Goal: Book appointment/travel/reservation

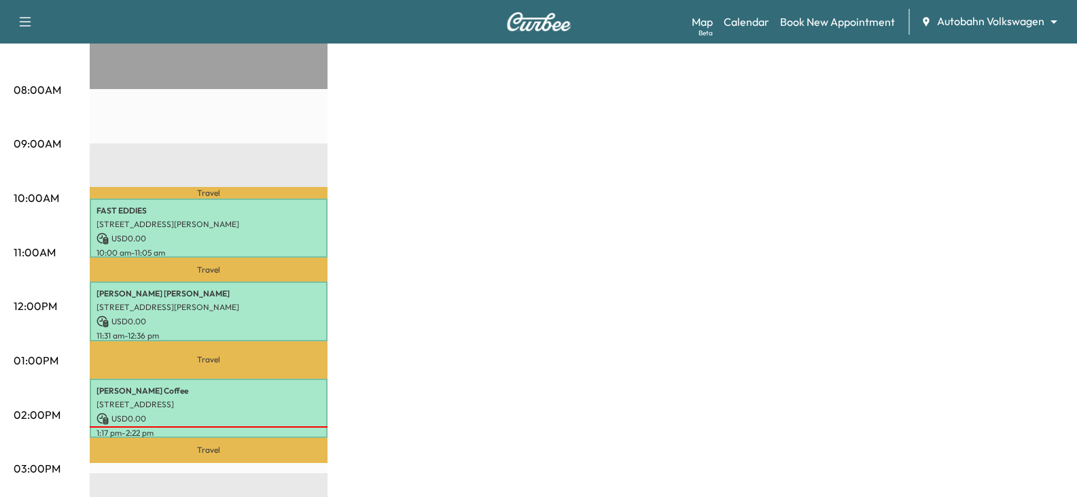
click at [486, 279] on div "VW Mobile Revenue $ 0.00 Work Time 195 mins Transit Time 107 mins Travel FAST E…" at bounding box center [577, 347] width 974 height 1019
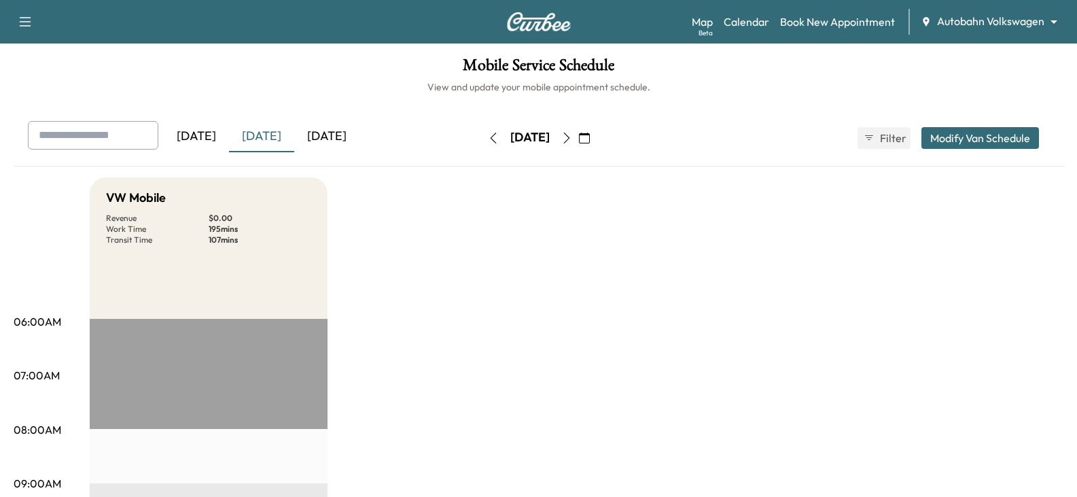
click at [578, 130] on button "button" at bounding box center [566, 138] width 23 height 22
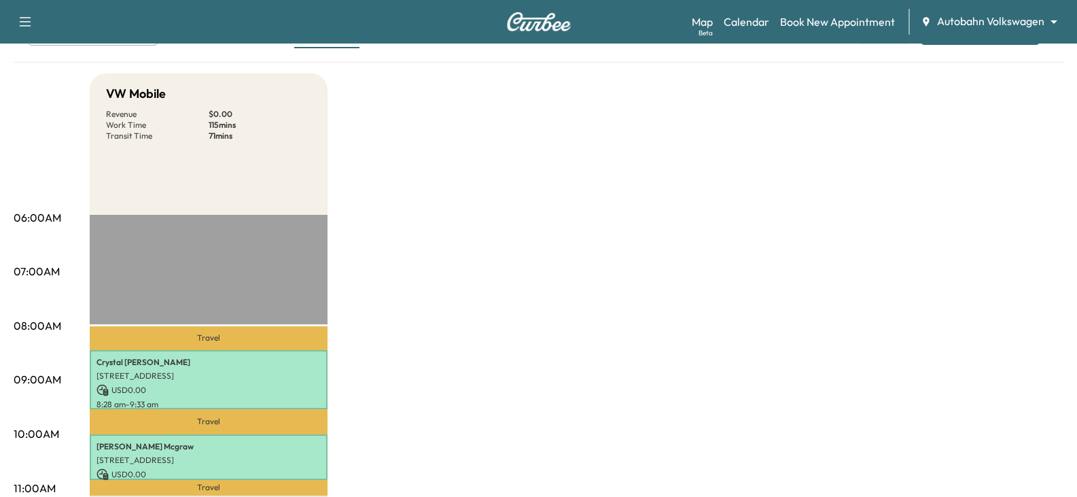
scroll to position [68, 0]
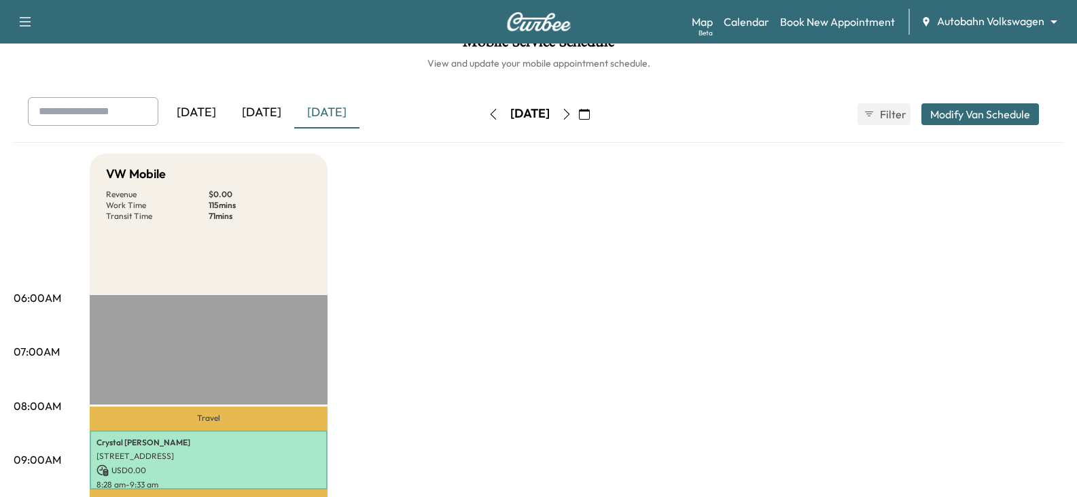
scroll to position [0, 0]
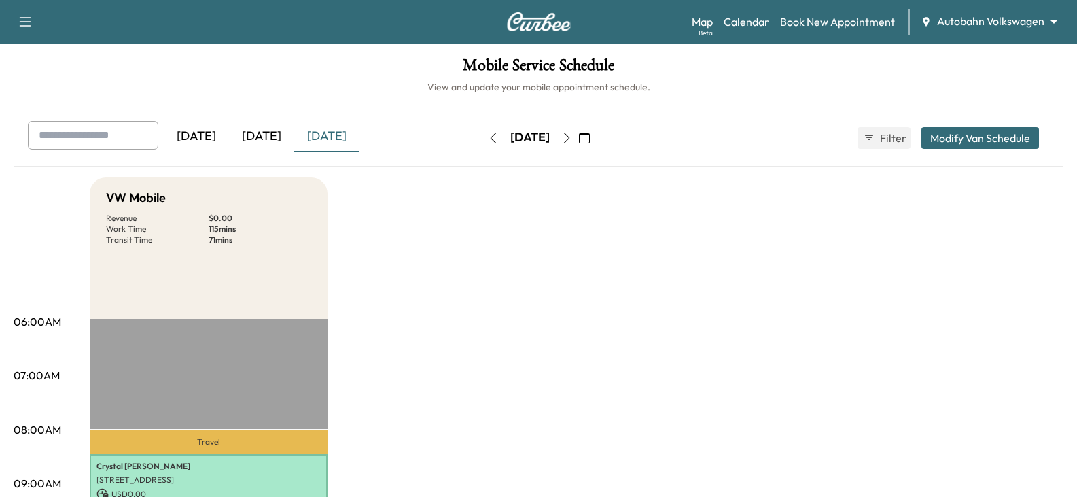
click at [596, 134] on button "button" at bounding box center [584, 138] width 23 height 22
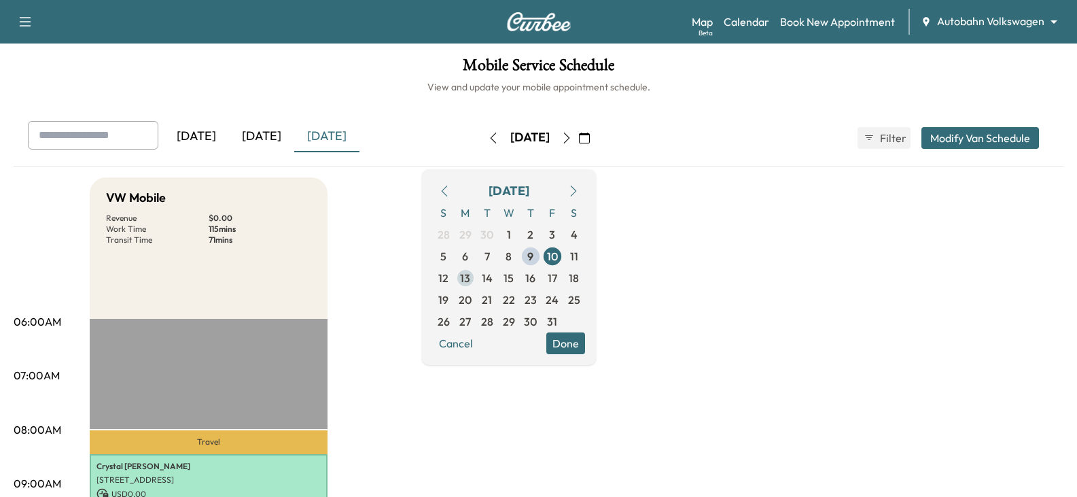
click at [470, 273] on span "13" at bounding box center [465, 278] width 10 height 16
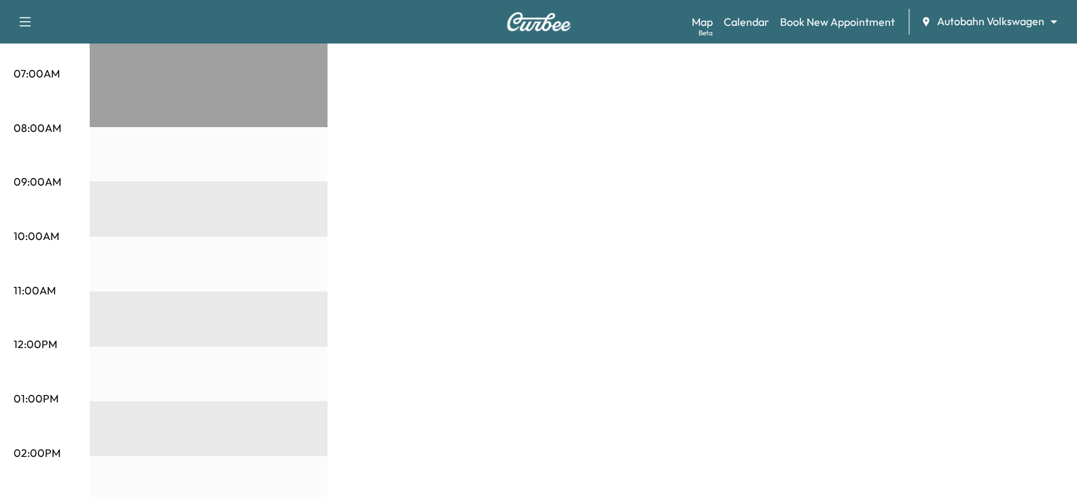
scroll to position [340, 0]
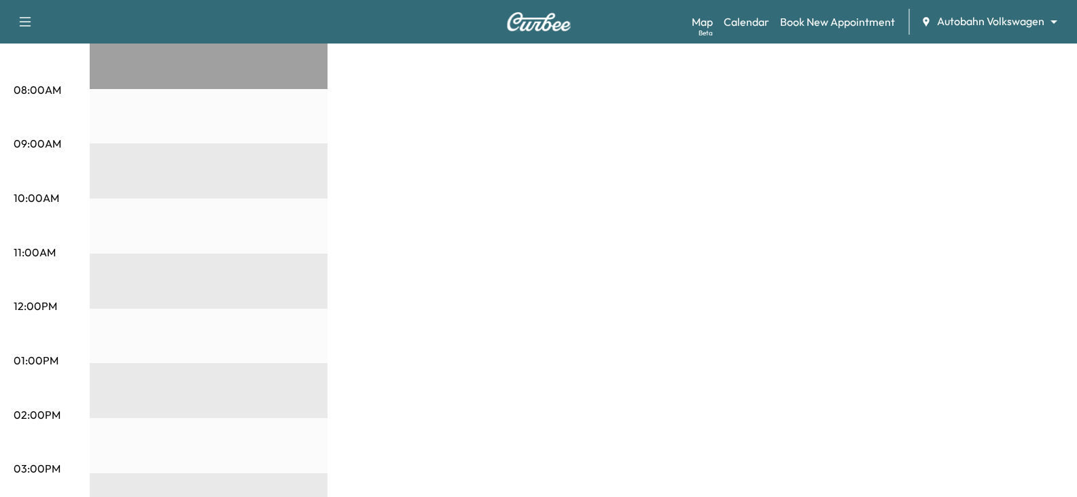
click at [521, 201] on div "VW Mobile Revenue $ 0.00" at bounding box center [577, 347] width 974 height 1019
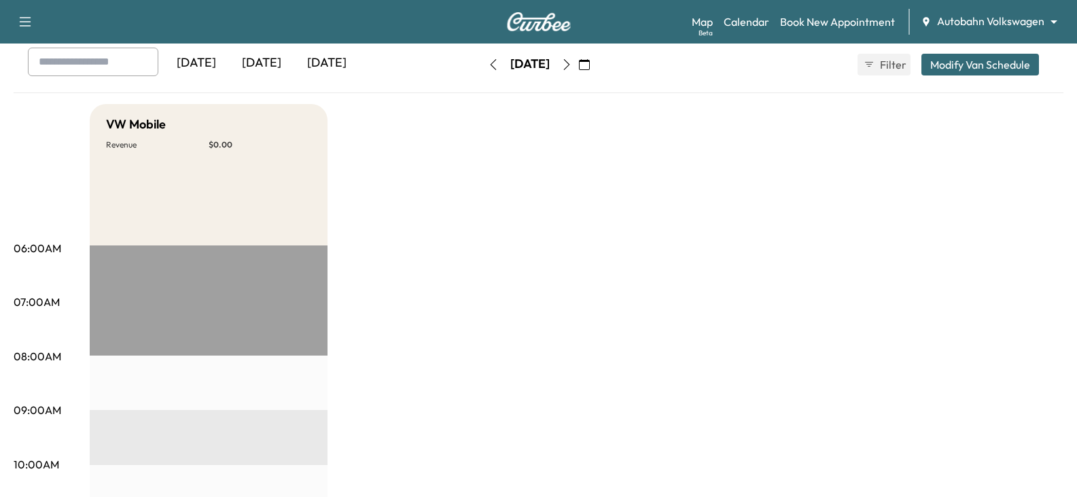
scroll to position [68, 0]
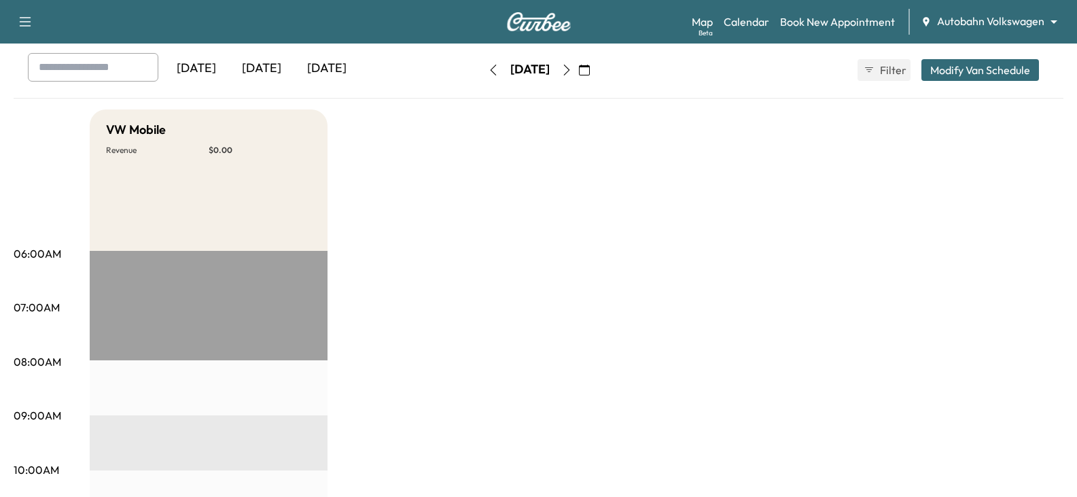
click at [572, 69] on icon "button" at bounding box center [566, 70] width 11 height 11
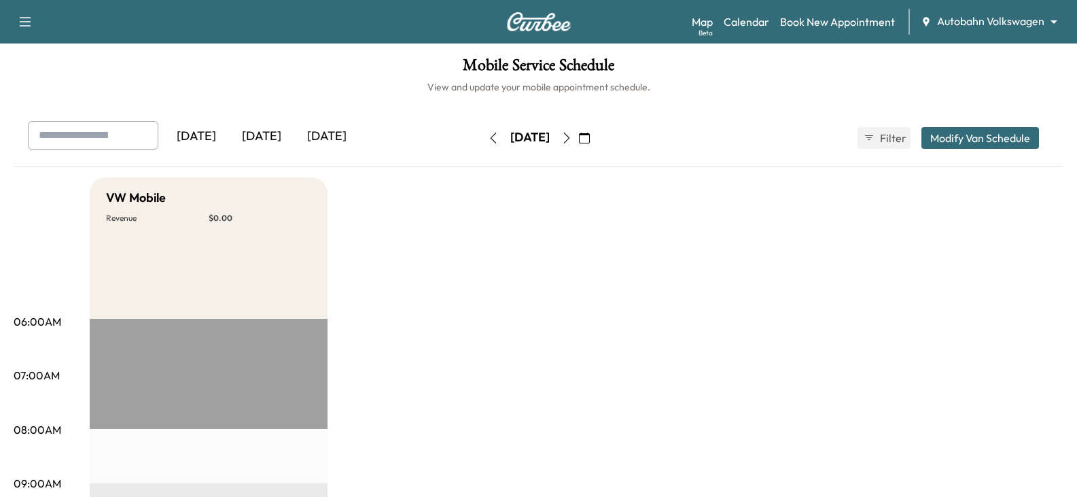
click at [572, 139] on icon "button" at bounding box center [566, 138] width 11 height 11
click at [572, 137] on icon "button" at bounding box center [566, 138] width 11 height 11
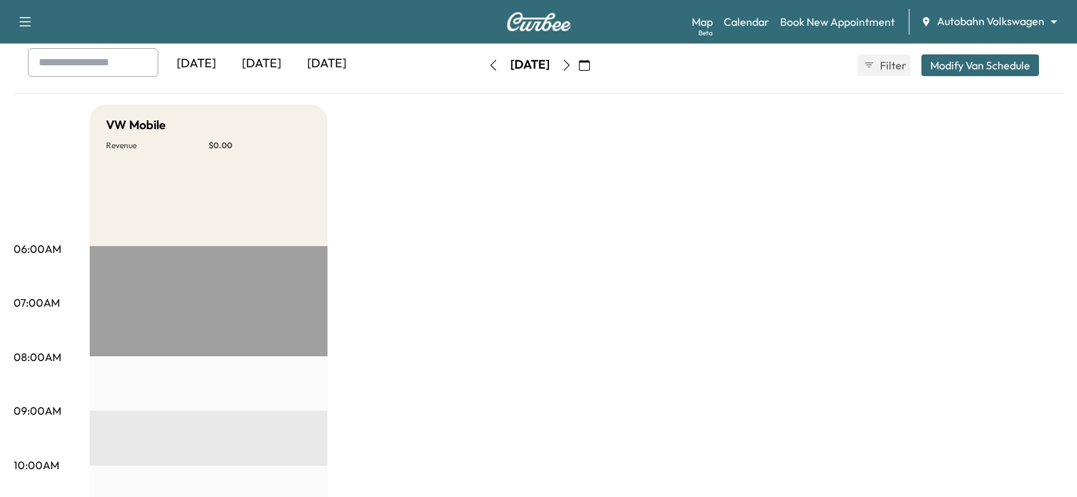
scroll to position [68, 0]
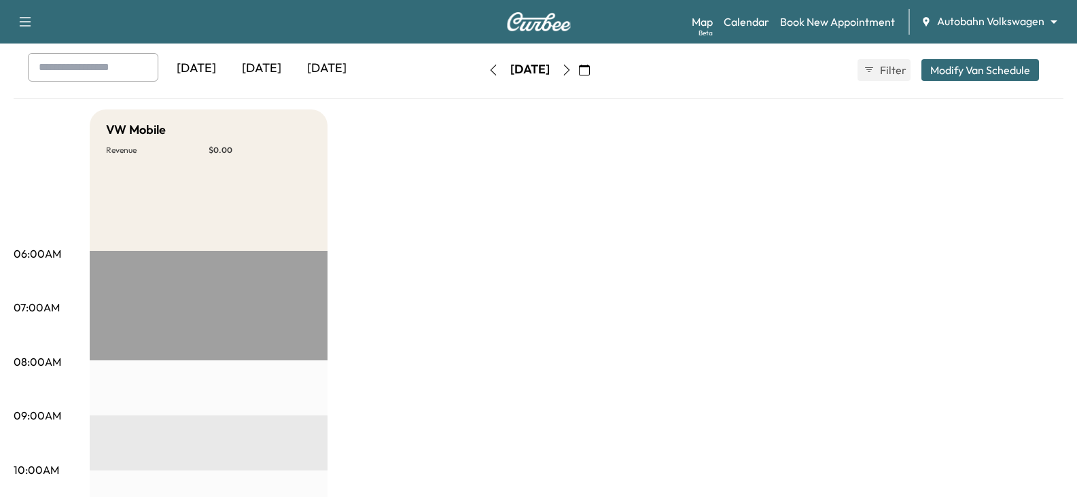
click at [578, 77] on button "button" at bounding box center [566, 70] width 23 height 22
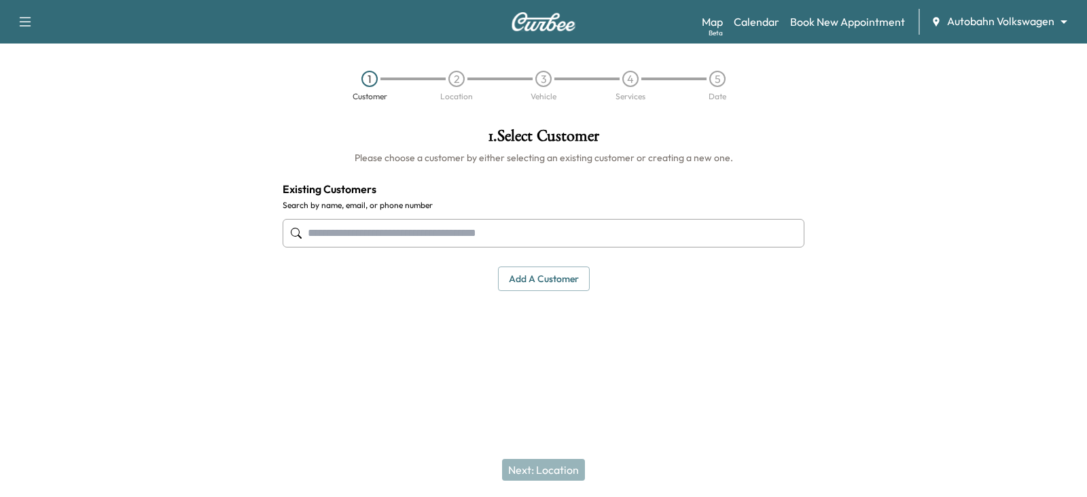
click at [351, 234] on input "text" at bounding box center [544, 233] width 522 height 29
paste input "**********"
type input "**********"
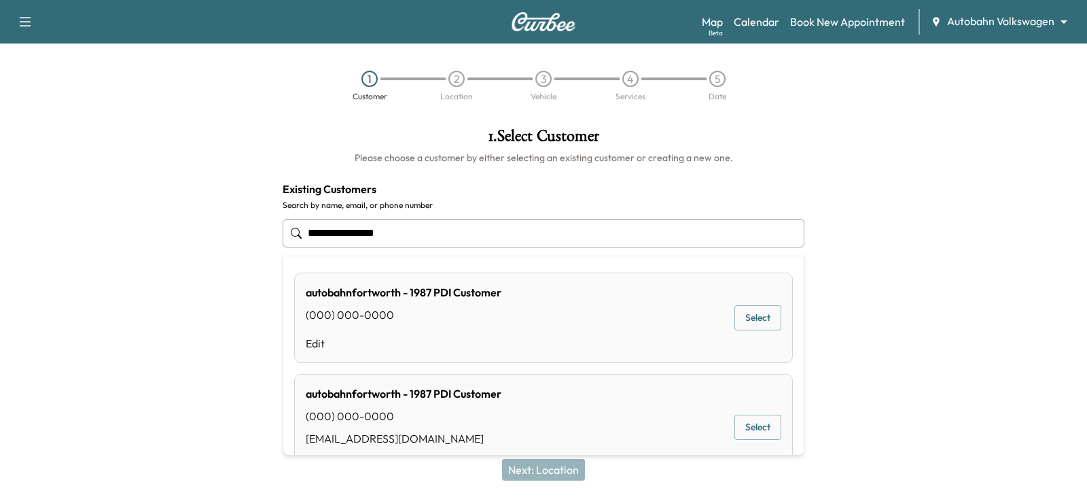
drag, startPoint x: 261, startPoint y: 235, endPoint x: 241, endPoint y: 235, distance: 19.7
click at [241, 235] on div "**********" at bounding box center [543, 241] width 1087 height 249
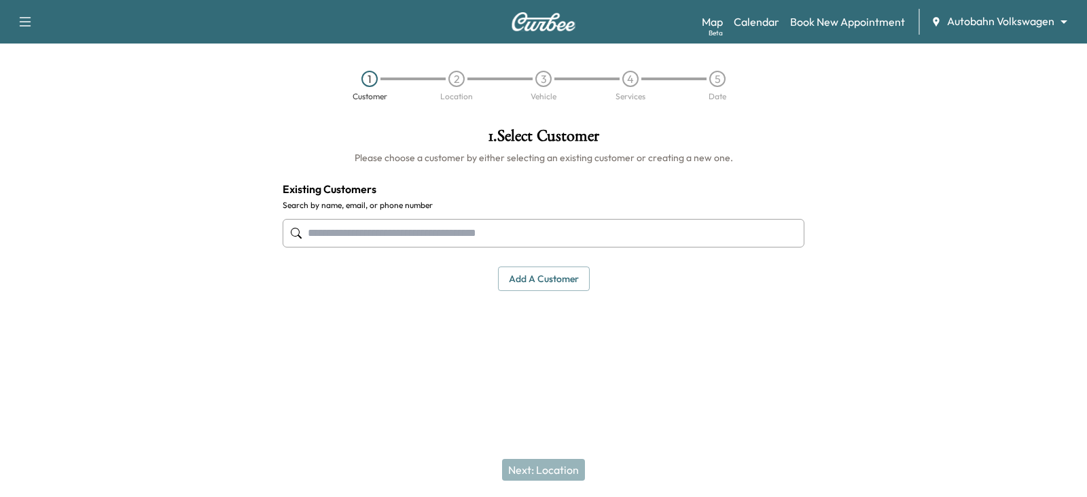
click at [207, 257] on div at bounding box center [136, 241] width 272 height 249
click at [423, 228] on input "text" at bounding box center [544, 233] width 522 height 29
paste input "**********"
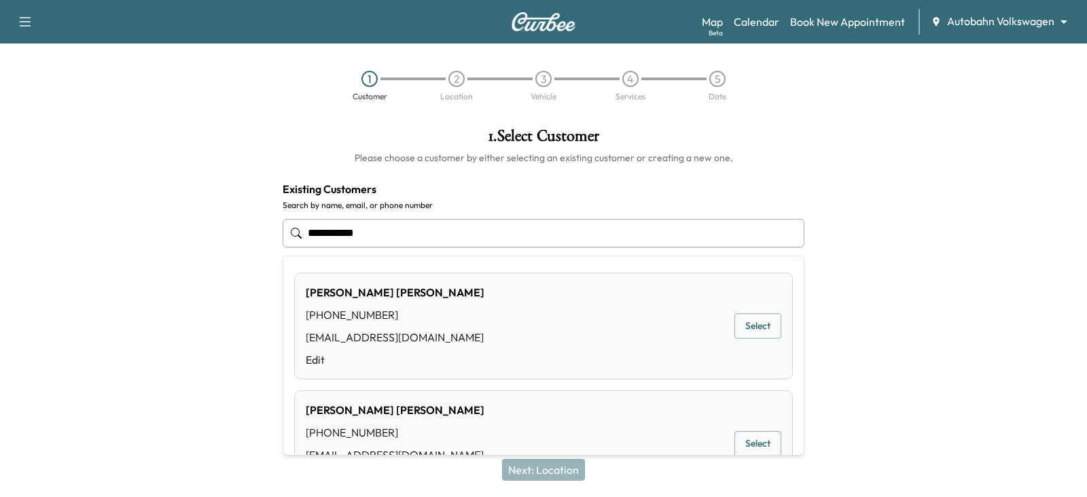
click at [461, 298] on div "David Belew (817) 692-1981 margbelew@gmail.com Edit Select" at bounding box center [543, 326] width 499 height 107
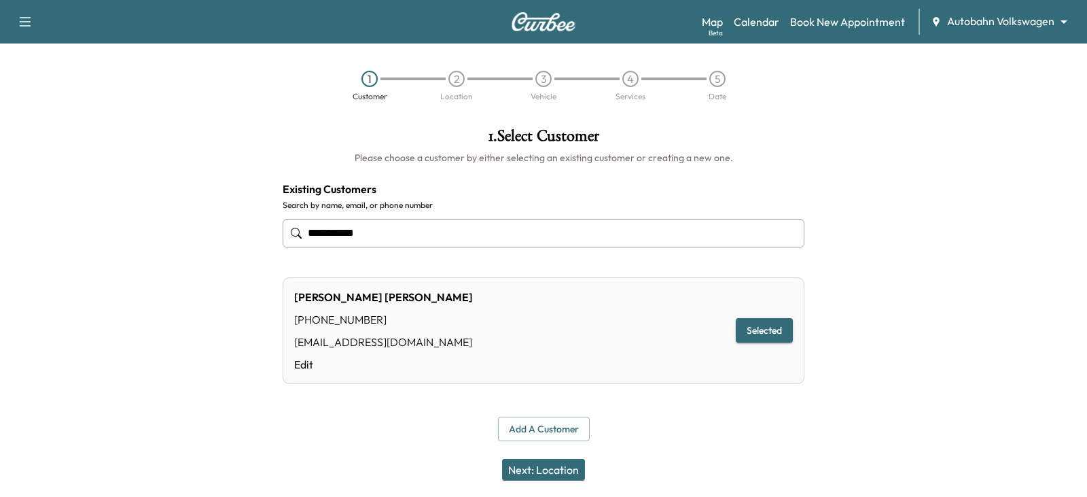
type input "**********"
click at [594, 351] on div "David Belew (817) 692-1981 margbelew@gmail.com Edit Selected" at bounding box center [544, 330] width 522 height 107
click at [555, 474] on button "Next: Location" at bounding box center [543, 470] width 83 height 22
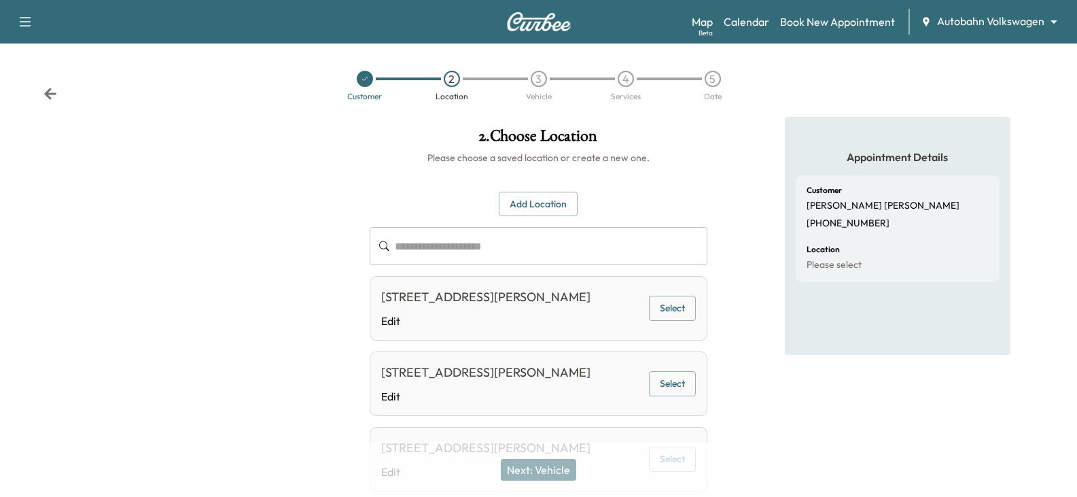
click at [672, 321] on button "Select" at bounding box center [672, 308] width 47 height 25
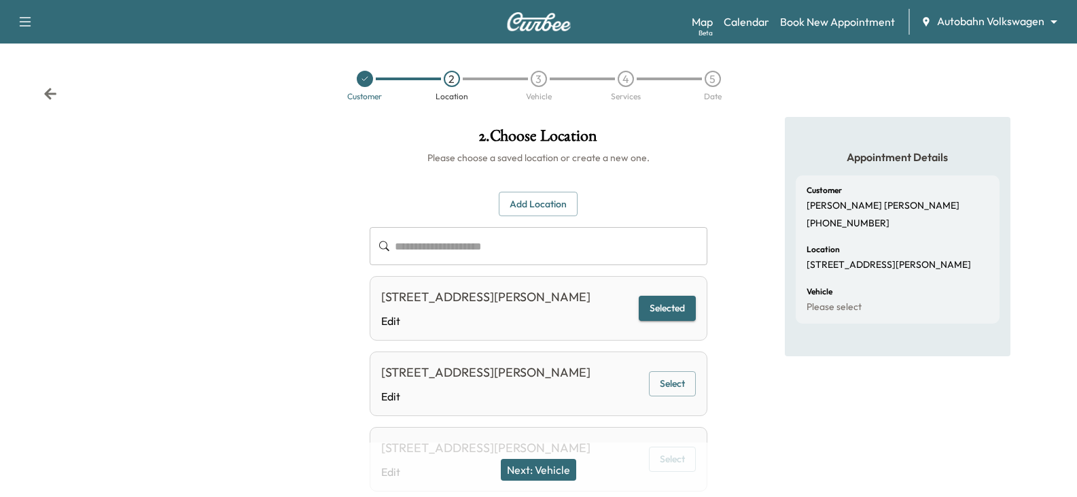
click at [549, 456] on div "Next: Vehicle" at bounding box center [538, 469] width 1077 height 54
click at [551, 467] on button "Next: Vehicle" at bounding box center [538, 470] width 75 height 22
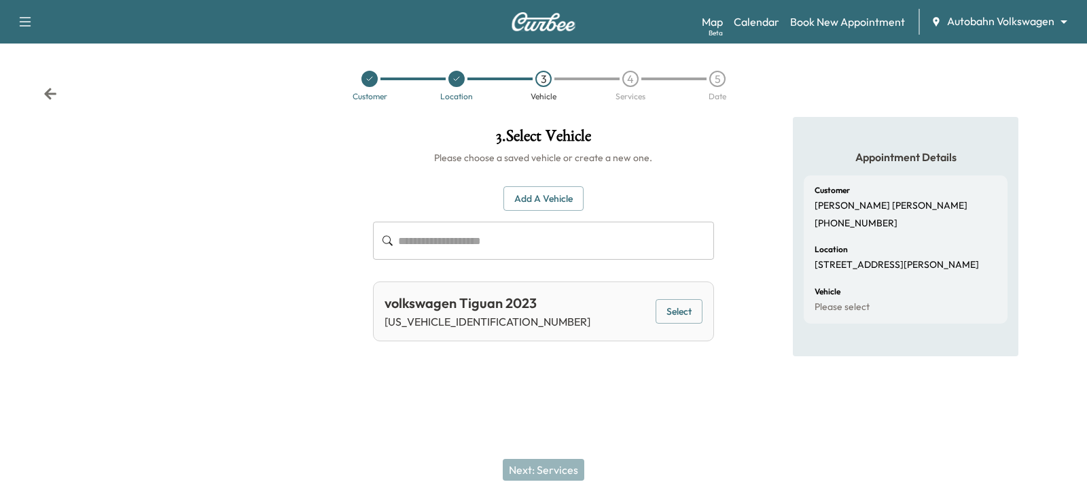
click at [699, 309] on button "Select" at bounding box center [679, 311] width 47 height 25
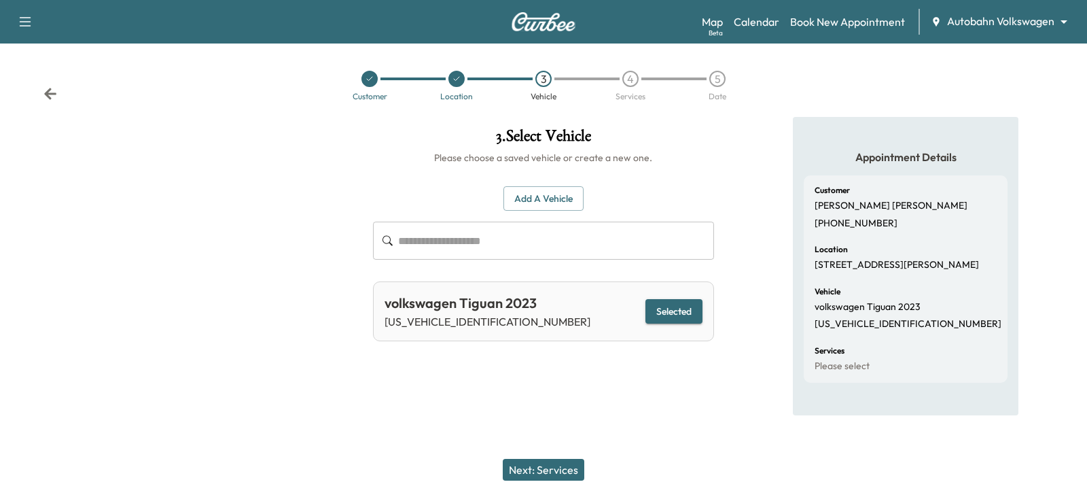
click at [559, 468] on button "Next: Services" at bounding box center [544, 470] width 82 height 22
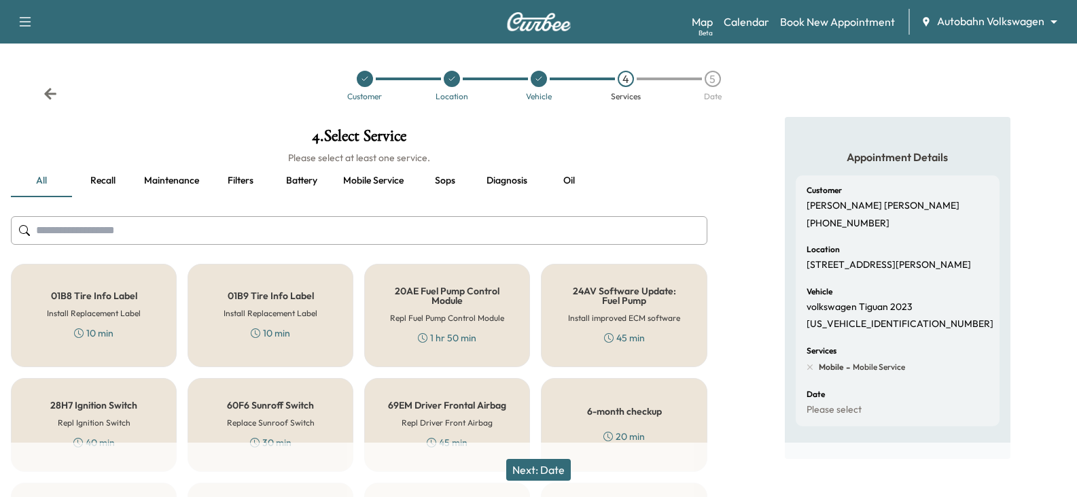
scroll to position [68, 0]
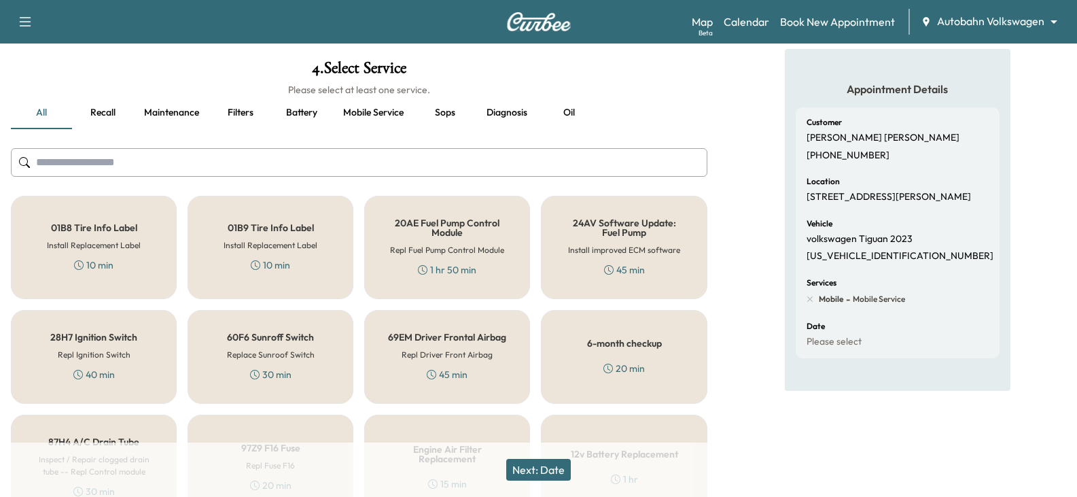
click at [592, 340] on h5 "6-month checkup" at bounding box center [624, 343] width 75 height 10
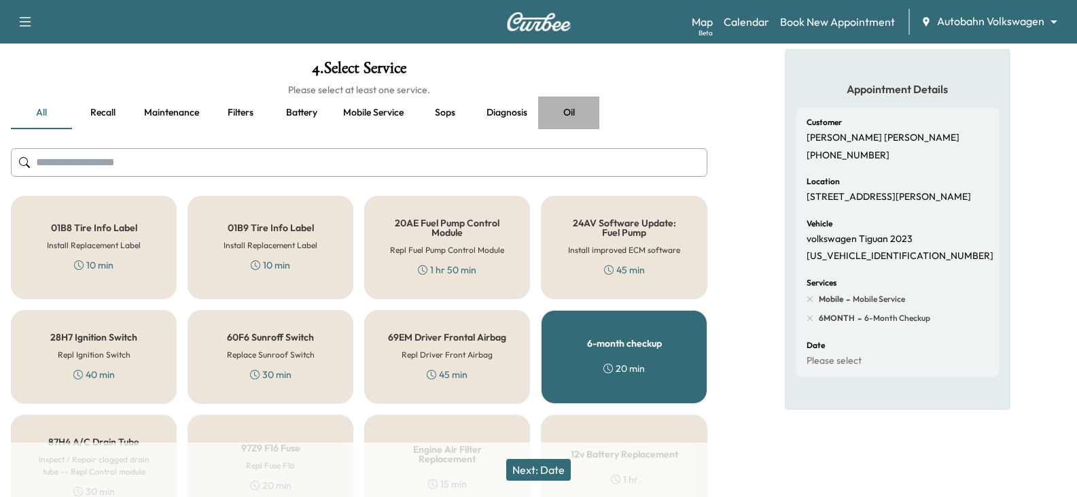
click at [575, 111] on button "Oil" at bounding box center [568, 113] width 61 height 33
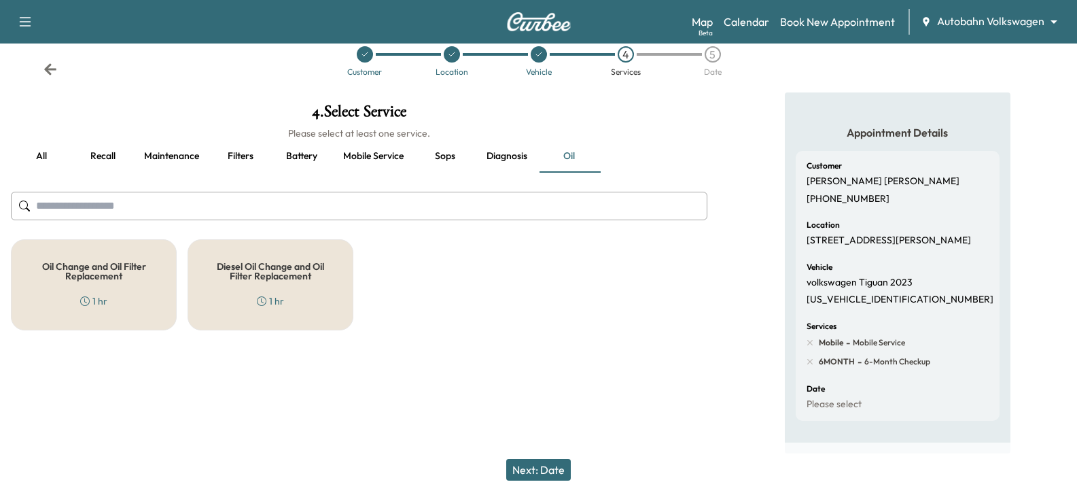
click at [133, 285] on div "Oil Change and Oil Filter Replacement 1 hr" at bounding box center [94, 284] width 166 height 91
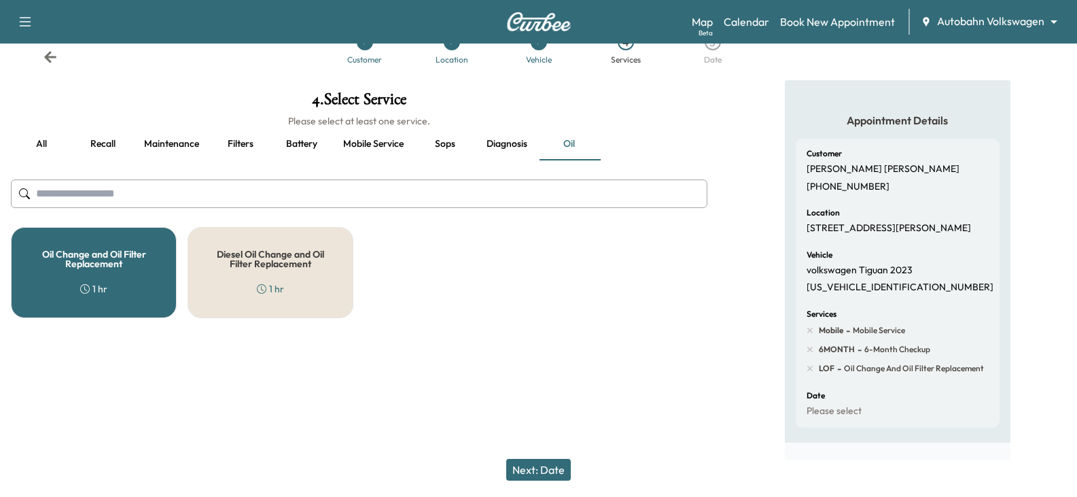
click at [523, 275] on div "Oil Change and Oil Filter Replacement 1 hr Diesel Oil Change and Oil Filter Rep…" at bounding box center [359, 272] width 697 height 91
click at [563, 466] on button "Next: Date" at bounding box center [538, 470] width 65 height 22
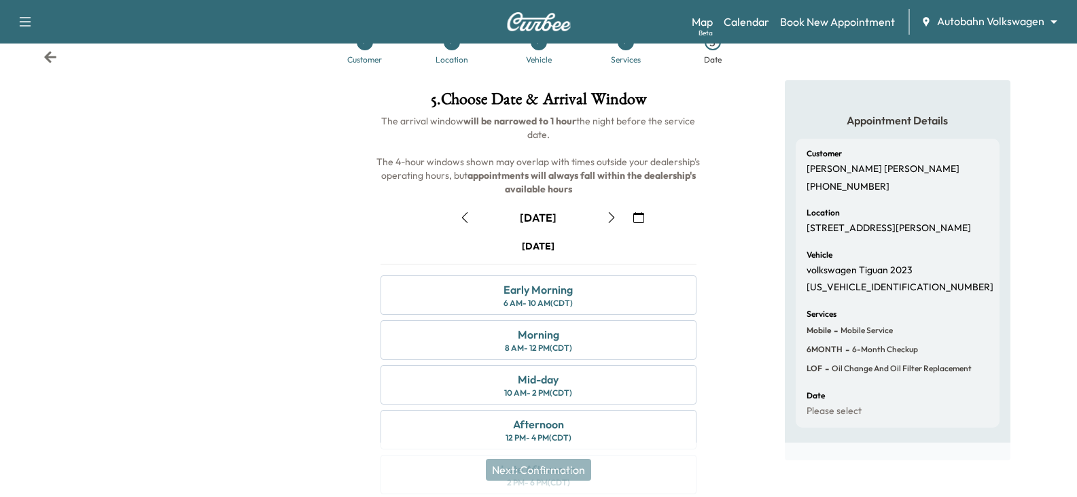
click at [640, 219] on icon "button" at bounding box center [638, 217] width 11 height 11
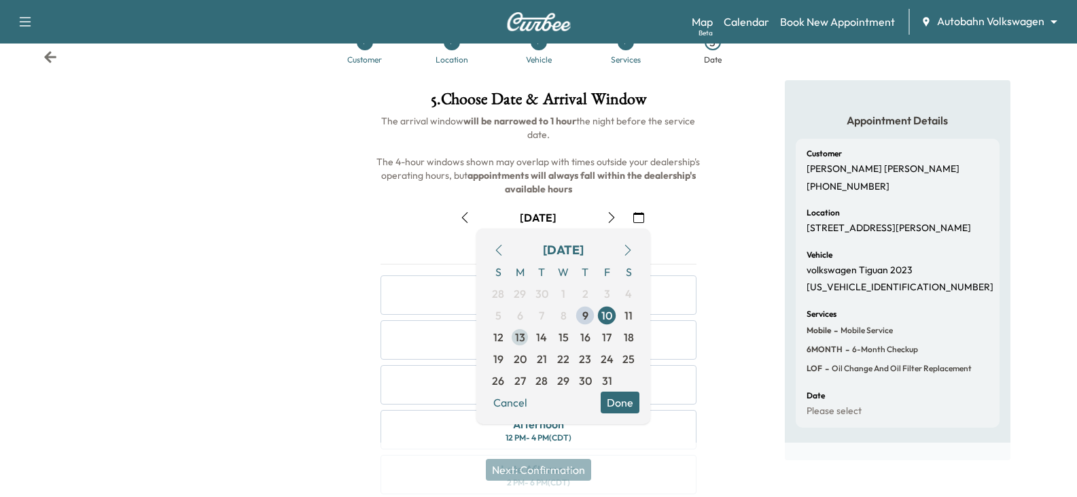
click at [521, 339] on span "13" at bounding box center [520, 337] width 10 height 16
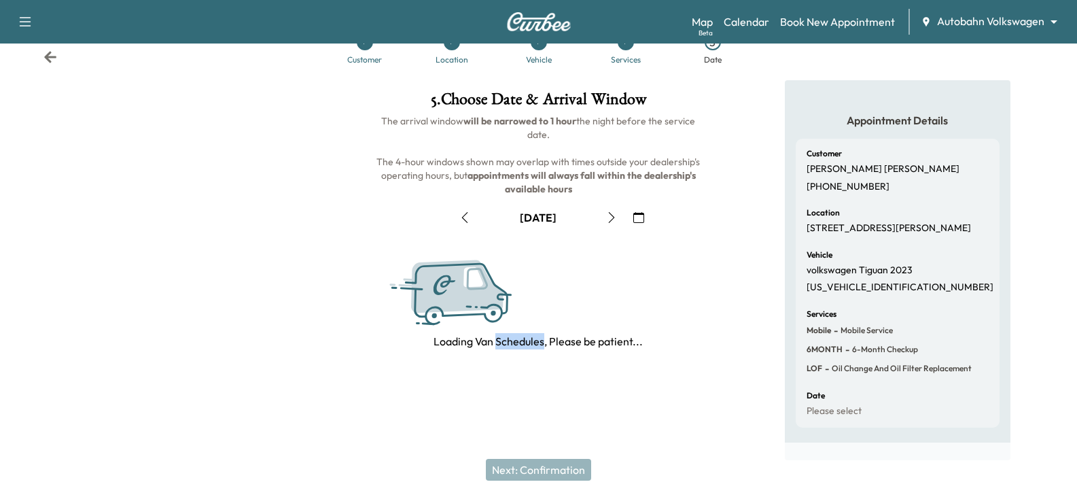
click at [521, 339] on p "Loading Van Schedules, Please be patient..." at bounding box center [538, 341] width 209 height 16
click at [731, 270] on div "Appointment Details Customer David Belew (817) 692-1981 Location 1013 GABRIEL L…" at bounding box center [897, 270] width 359 height 380
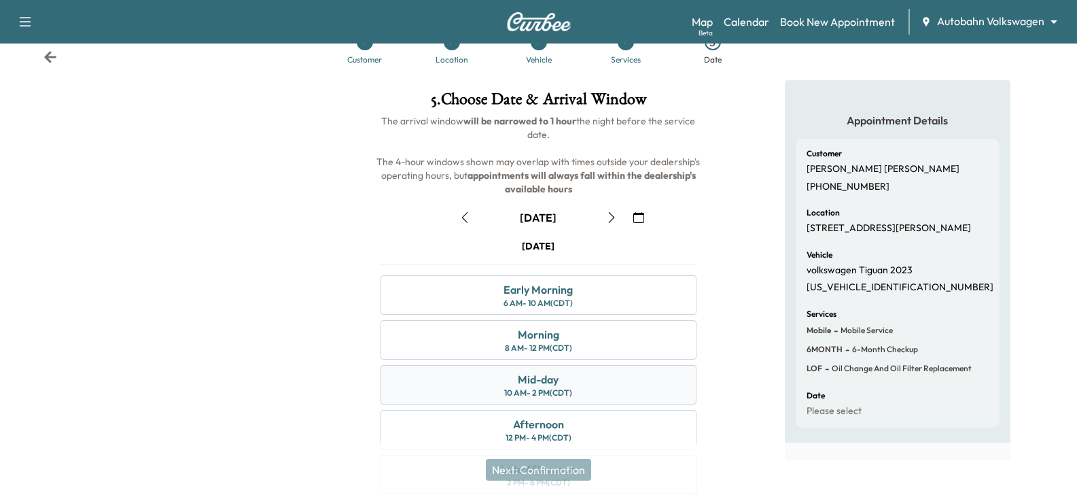
click at [628, 387] on div "Mid-day 10 AM - 2 PM (CDT)" at bounding box center [538, 384] width 315 height 39
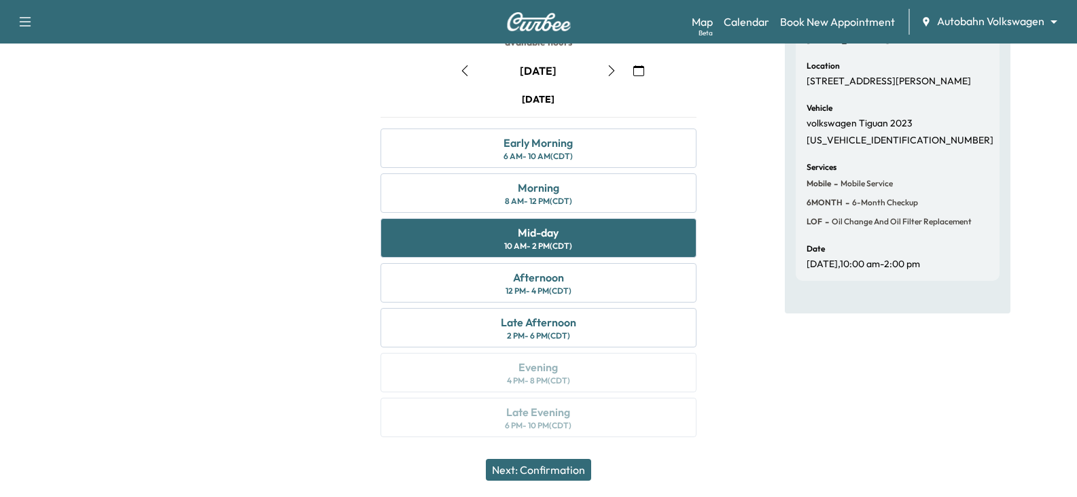
click at [565, 468] on button "Next: Confirmation" at bounding box center [538, 470] width 105 height 22
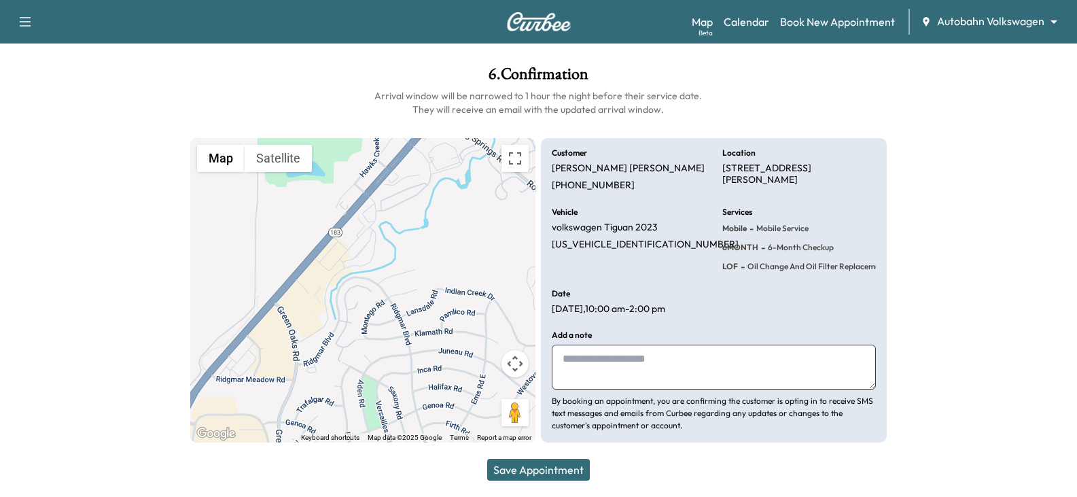
click at [593, 424] on p "By booking an appointment, you are confirming the customer is opting in to rece…" at bounding box center [714, 413] width 324 height 37
click at [573, 470] on button "Save Appointment" at bounding box center [538, 470] width 103 height 22
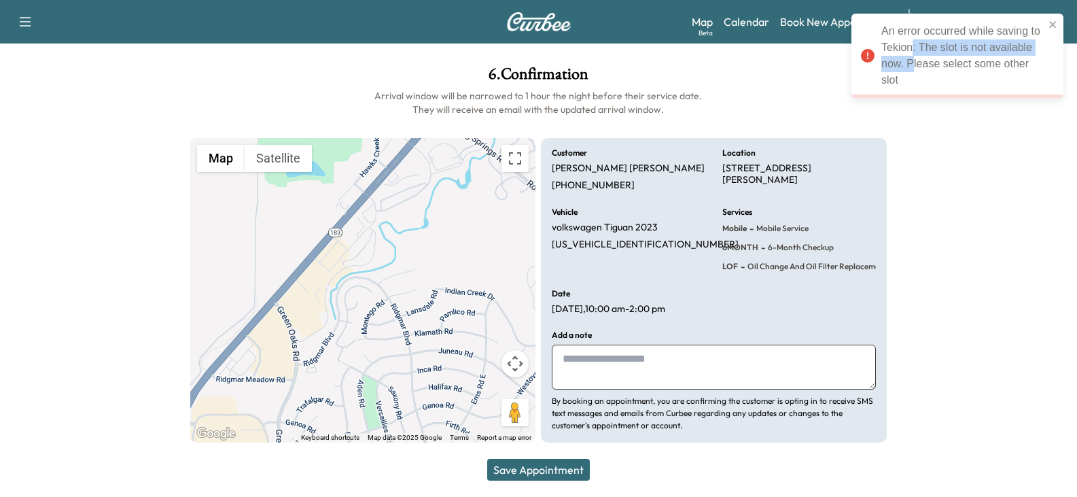
drag, startPoint x: 913, startPoint y: 55, endPoint x: 913, endPoint y: 70, distance: 15.0
click at [913, 70] on div "An error occurred while saving to Tekion: The slot is not available now. Please…" at bounding box center [963, 55] width 163 height 65
click at [914, 69] on div "An error occurred while saving to Tekion: The slot is not available now. Please…" at bounding box center [963, 55] width 163 height 65
